Goal: Task Accomplishment & Management: Use online tool/utility

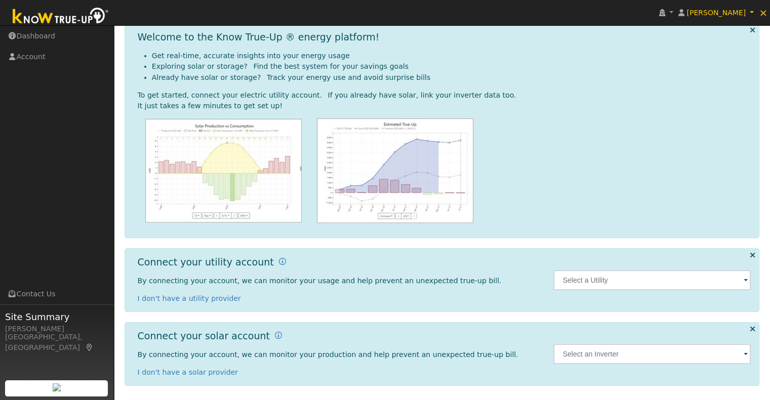
scroll to position [46, 0]
click at [745, 279] on span at bounding box center [746, 281] width 4 height 12
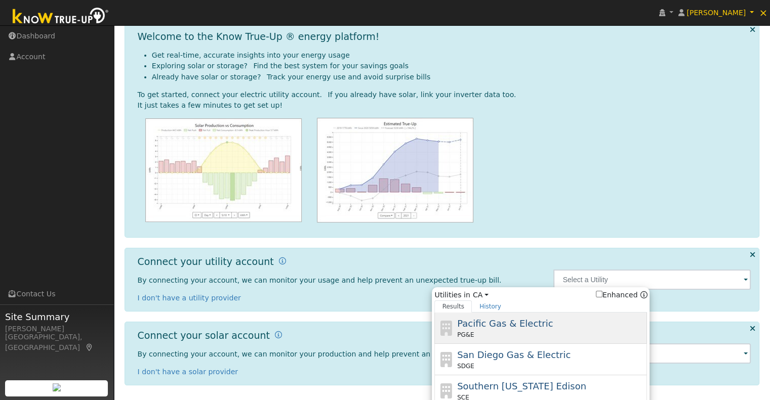
click at [532, 334] on div "PG&E" at bounding box center [551, 335] width 188 height 9
type input "PG&E"
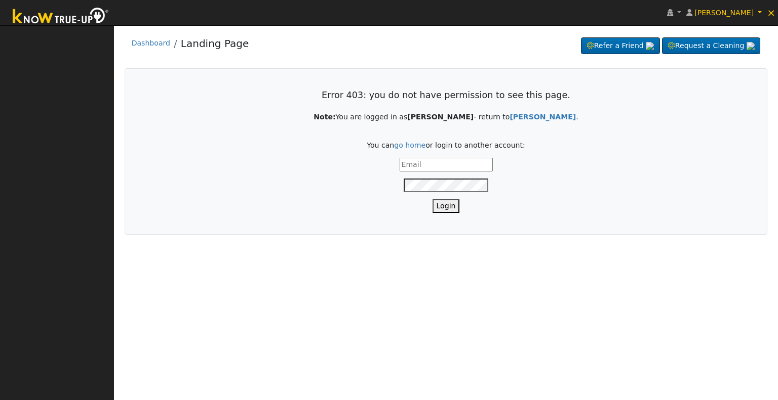
type input "[PERSON_NAME][EMAIL_ADDRESS][DOMAIN_NAME]"
click at [447, 204] on button "Login" at bounding box center [445, 206] width 27 height 14
